Goal: Information Seeking & Learning: Learn about a topic

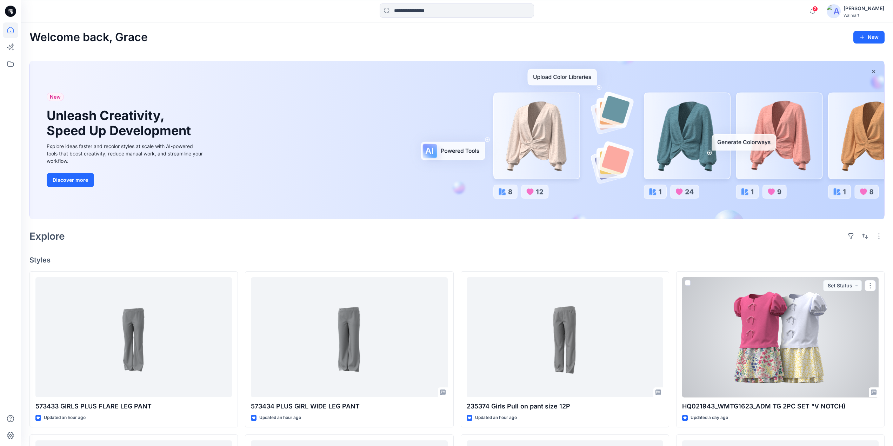
click at [752, 331] on div at bounding box center [780, 337] width 196 height 120
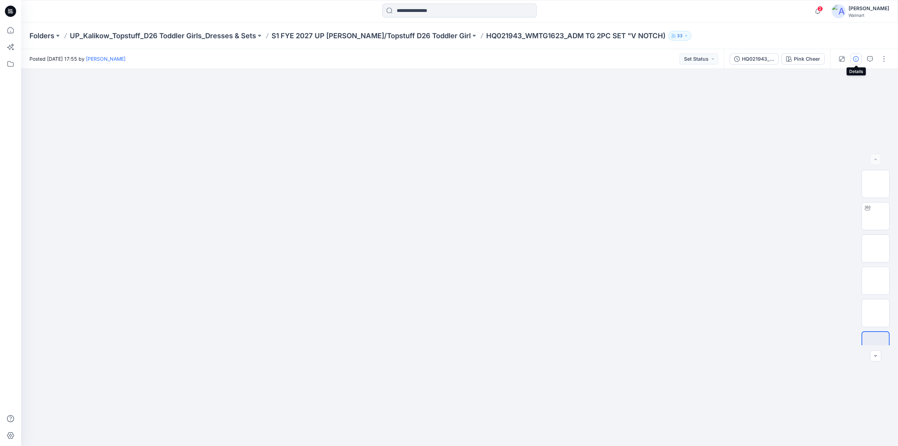
click at [856, 57] on icon "button" at bounding box center [856, 59] width 6 height 6
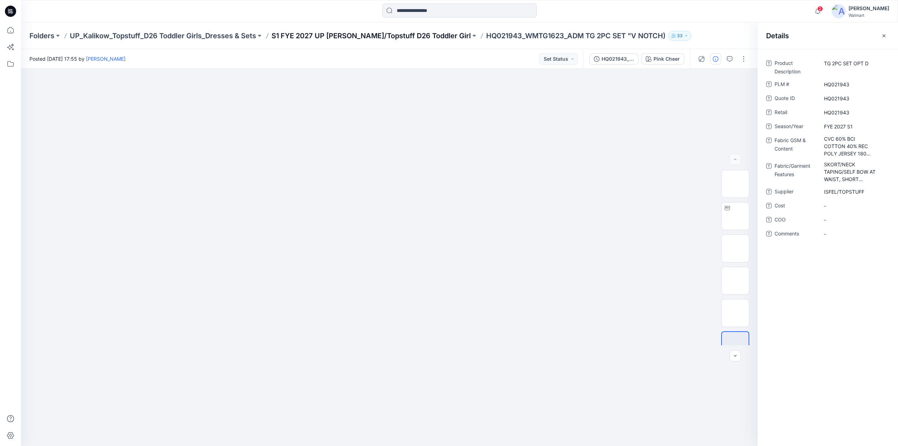
click at [308, 34] on p "S1 FYE 2027 UP [PERSON_NAME]/Topstuff D26 Toddler Girl" at bounding box center [370, 36] width 199 height 10
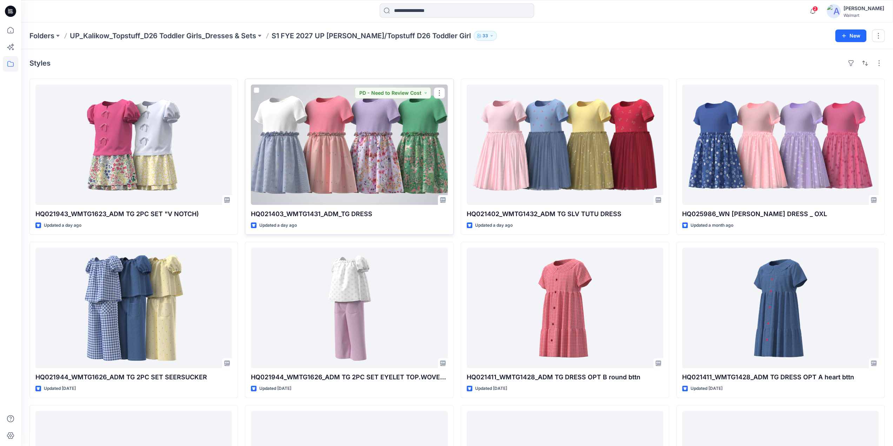
click at [352, 127] on div at bounding box center [349, 145] width 196 height 120
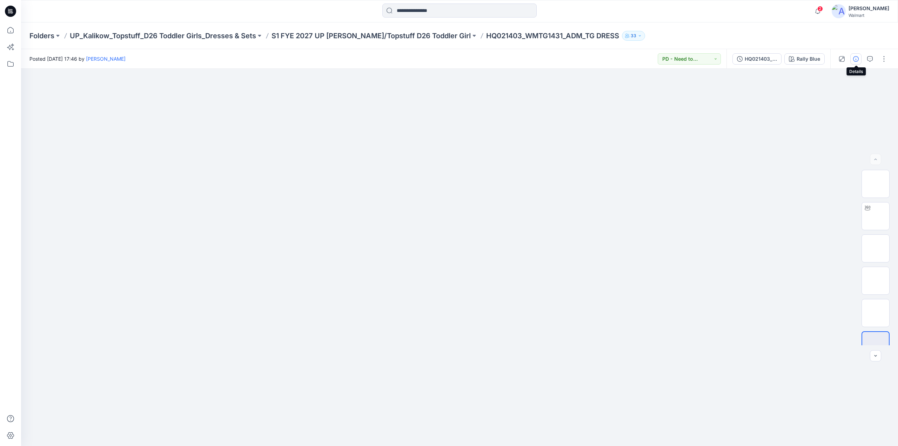
click at [859, 59] on icon "button" at bounding box center [856, 59] width 6 height 6
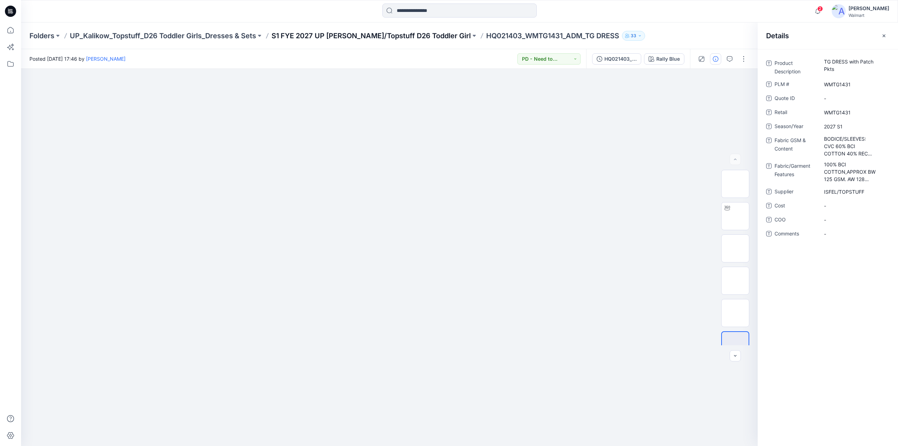
click at [322, 37] on p "S1 FYE 2027 UP [PERSON_NAME]/Topstuff D26 Toddler Girl" at bounding box center [370, 36] width 199 height 10
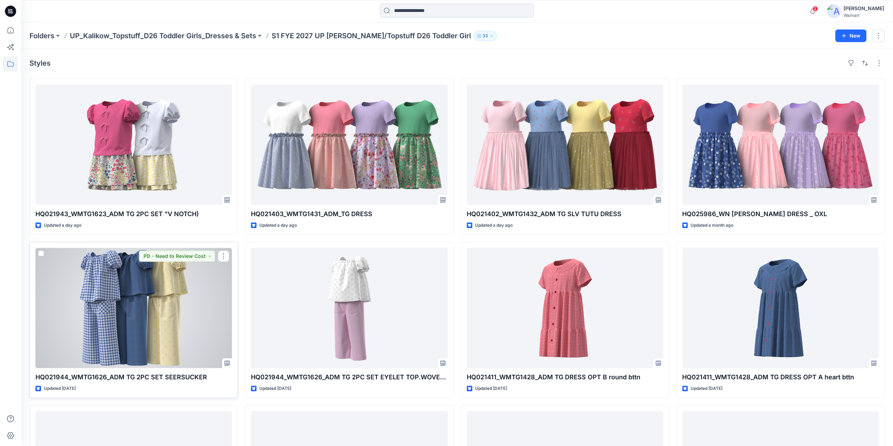
click at [132, 289] on div at bounding box center [133, 308] width 196 height 120
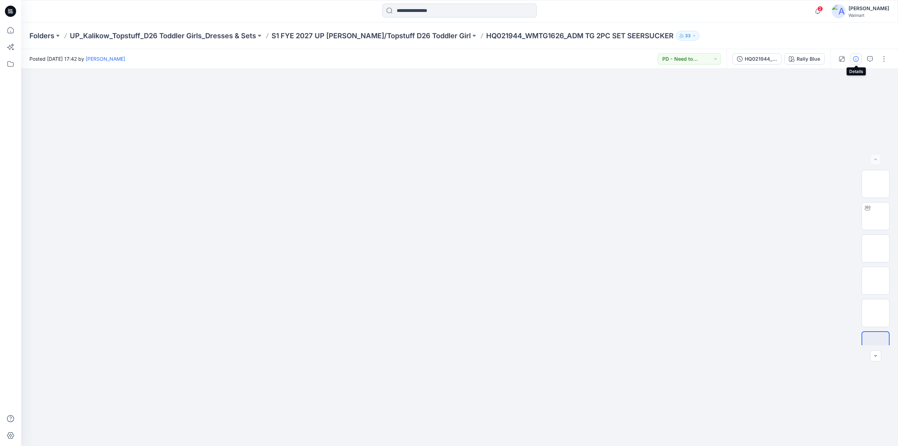
click at [857, 59] on icon "button" at bounding box center [856, 59] width 6 height 6
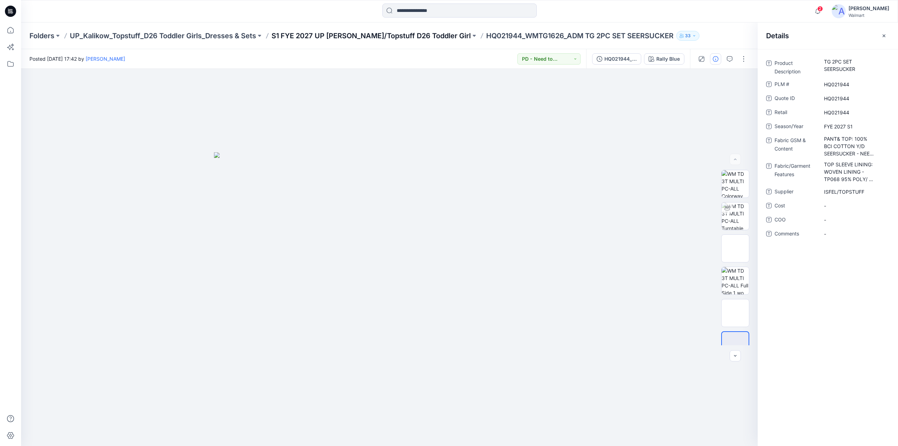
click at [368, 34] on p "S1 FYE 2027 UP [PERSON_NAME]/Topstuff D26 Toddler Girl" at bounding box center [370, 36] width 199 height 10
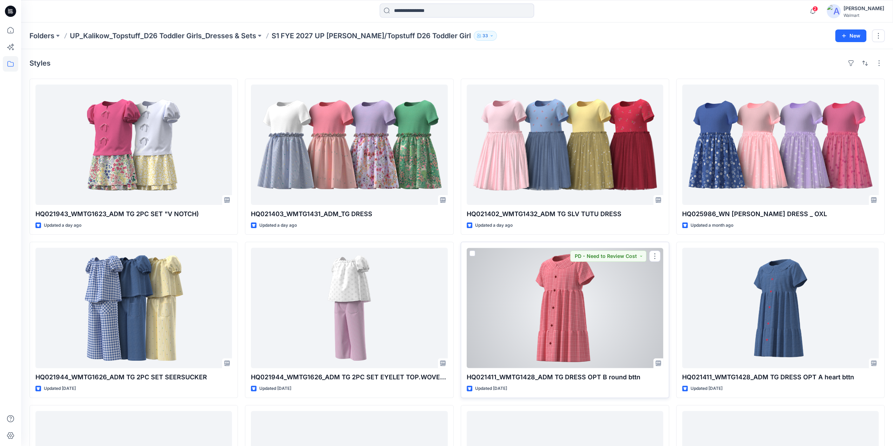
scroll to position [148, 0]
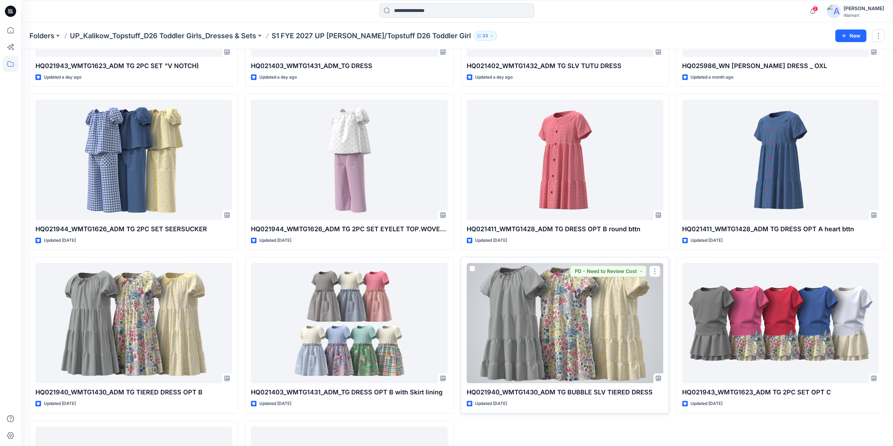
click at [565, 303] on div at bounding box center [564, 323] width 196 height 120
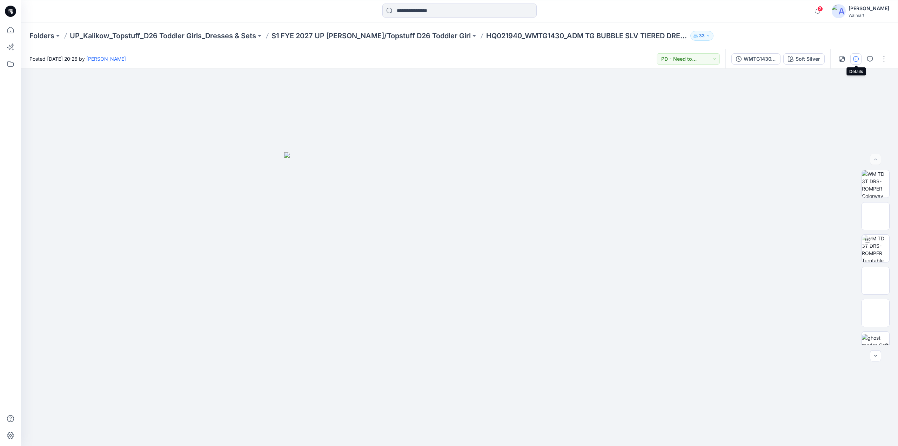
click at [853, 58] on button "button" at bounding box center [855, 58] width 11 height 11
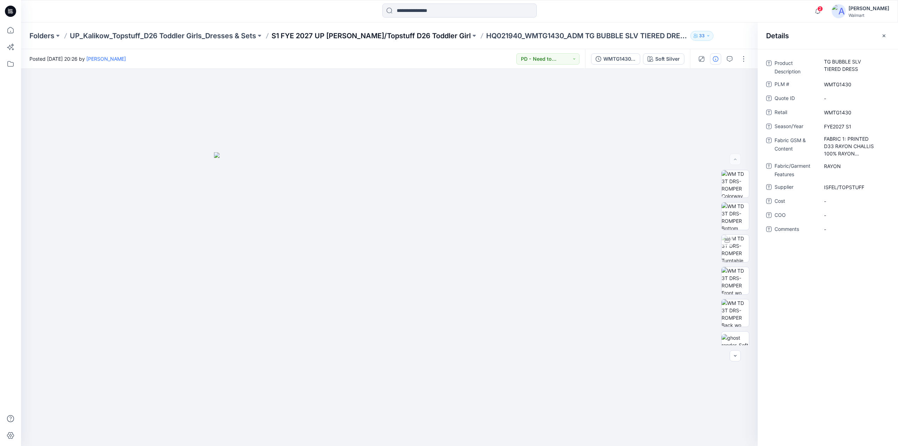
click at [343, 33] on p "S1 FYE 2027 UP [PERSON_NAME]/Topstuff D26 Toddler Girl" at bounding box center [370, 36] width 199 height 10
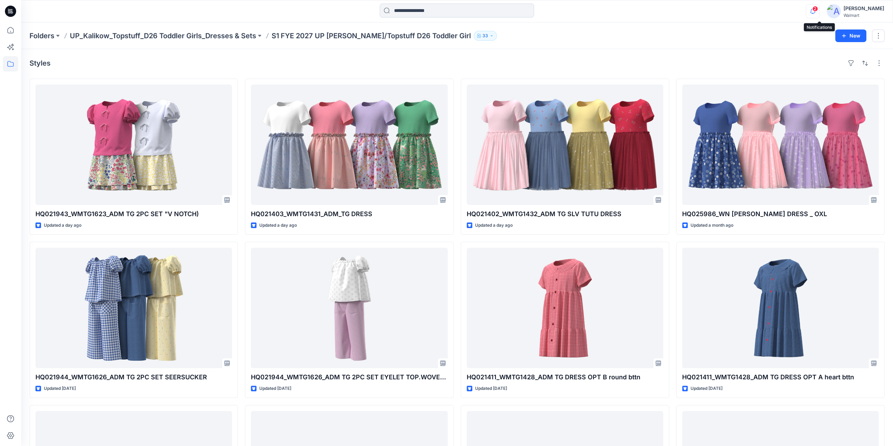
click at [818, 15] on icon "button" at bounding box center [812, 11] width 13 height 14
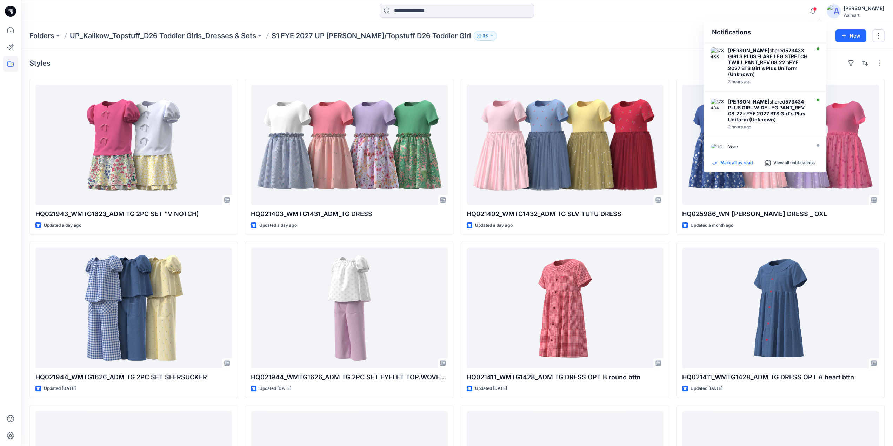
click at [735, 163] on p "Mark all as read" at bounding box center [736, 163] width 32 height 6
click at [734, 150] on strong "HQ021403_WMTG1431_ADM_TG DRESS" at bounding box center [770, 156] width 85 height 12
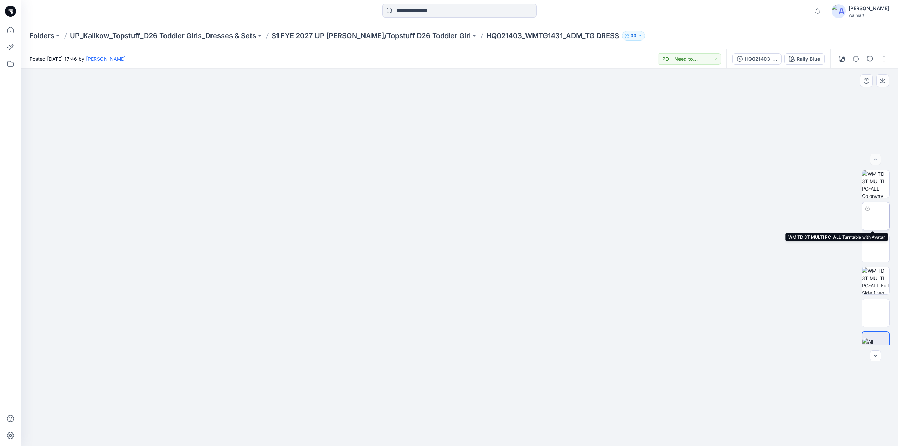
click at [875, 216] on img at bounding box center [875, 216] width 0 height 0
